Goal: Information Seeking & Learning: Check status

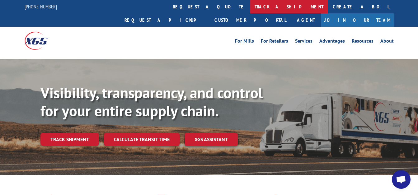
click at [250, 8] on link "track a shipment" at bounding box center [289, 6] width 78 height 13
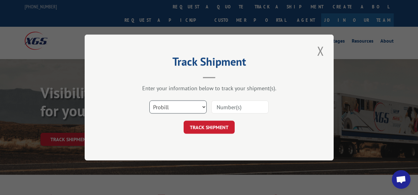
click at [192, 106] on select "Select category... Probill BOL PO" at bounding box center [177, 107] width 57 height 13
select select "bol"
click at [149, 101] on select "Select category... Probill BOL PO" at bounding box center [177, 107] width 57 height 13
click at [247, 110] on input at bounding box center [239, 107] width 57 height 13
drag, startPoint x: 247, startPoint y: 110, endPoint x: 229, endPoint y: 106, distance: 17.8
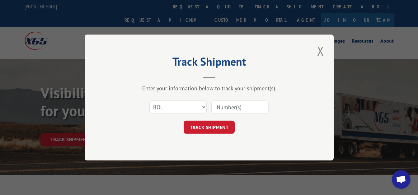
paste input "4863507"
type input "4863507"
click at [217, 125] on button "TRACK SHIPMENT" at bounding box center [209, 127] width 51 height 13
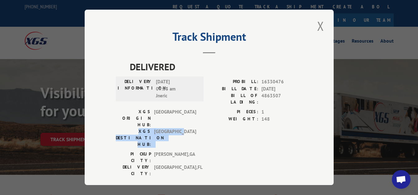
drag, startPoint x: 114, startPoint y: 111, endPoint x: 190, endPoint y: 117, distance: 76.5
click at [190, 117] on div "Track Shipment DELIVERED DELIVERY INFORMATION: [DATE] 09:33 am Jneric PROBILL: …" at bounding box center [209, 98] width 249 height 176
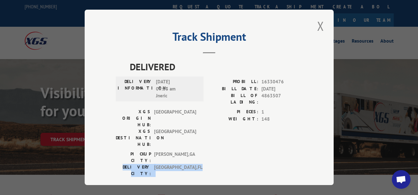
drag, startPoint x: 119, startPoint y: 135, endPoint x: 197, endPoint y: 137, distance: 77.8
click at [197, 164] on div "DELIVERY CITY: [GEOGRAPHIC_DATA] , [GEOGRAPHIC_DATA]" at bounding box center [158, 170] width 84 height 13
drag, startPoint x: 197, startPoint y: 137, endPoint x: 209, endPoint y: 143, distance: 13.9
click at [209, 151] on div "[GEOGRAPHIC_DATA]: [GEOGRAPHIC_DATA] , [GEOGRAPHIC_DATA]: [GEOGRAPHIC_DATA] , […" at bounding box center [209, 165] width 187 height 29
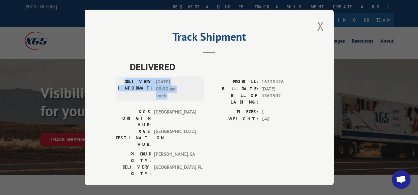
drag, startPoint x: 136, startPoint y: 80, endPoint x: 182, endPoint y: 92, distance: 48.0
click at [182, 92] on div "DELIVERY INFORMATION: [DATE] 09:33 am Jneric" at bounding box center [160, 88] width 84 height 21
drag, startPoint x: 182, startPoint y: 92, endPoint x: 216, endPoint y: 130, distance: 51.4
click at [216, 151] on div "[GEOGRAPHIC_DATA]: [GEOGRAPHIC_DATA] , [GEOGRAPHIC_DATA]: [GEOGRAPHIC_DATA] , […" at bounding box center [209, 165] width 187 height 29
